Goal: Information Seeking & Learning: Learn about a topic

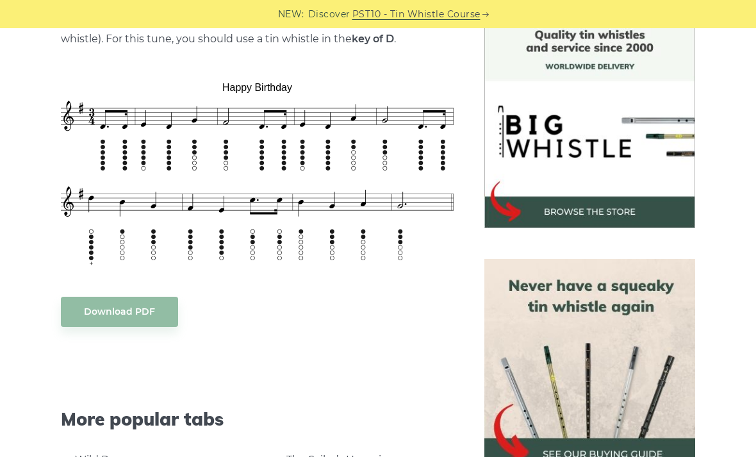
scroll to position [357, 0]
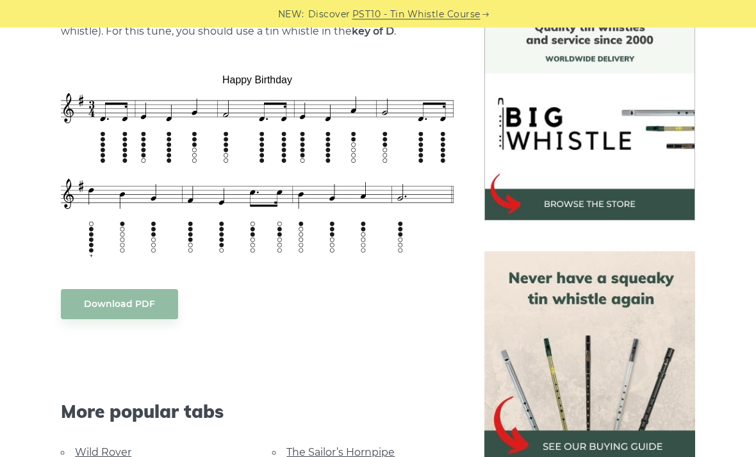
click at [533, 302] on img at bounding box center [590, 357] width 211 height 211
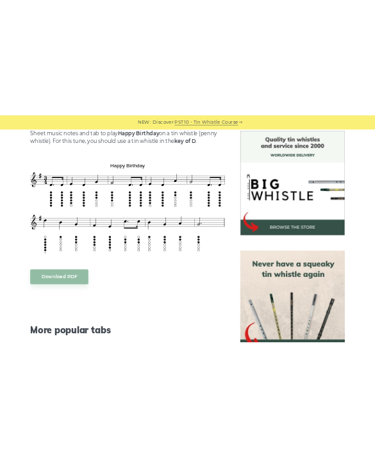
scroll to position [170, 0]
